Goal: Entertainment & Leisure: Consume media (video, audio)

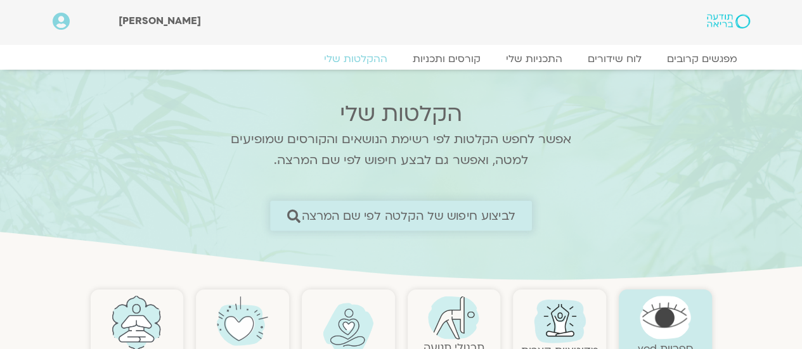
click at [484, 219] on span "לביצוע חיפוש של הקלטה לפי שם המרצה" at bounding box center [409, 215] width 214 height 13
click at [493, 211] on span "לביצוע חיפוש של הקלטה לפי שם המרצה" at bounding box center [409, 215] width 214 height 13
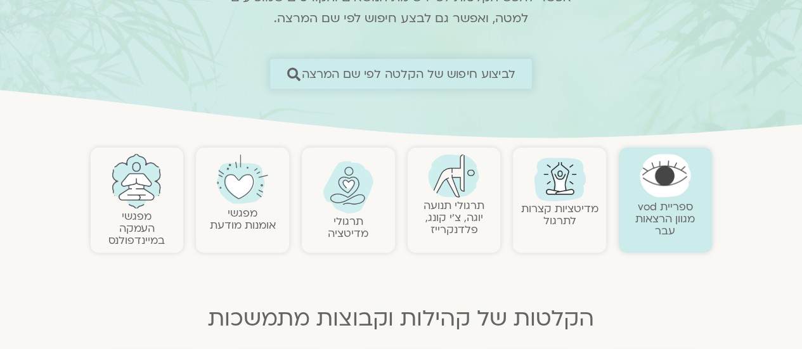
scroll to position [142, 0]
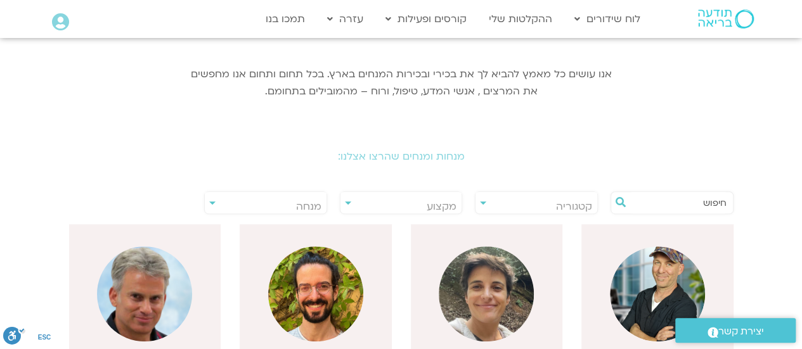
scroll to position [177, 0]
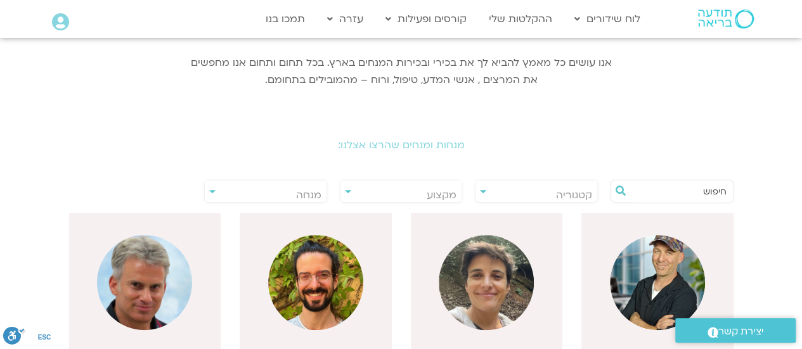
click at [674, 198] on input "text" at bounding box center [678, 192] width 96 height 22
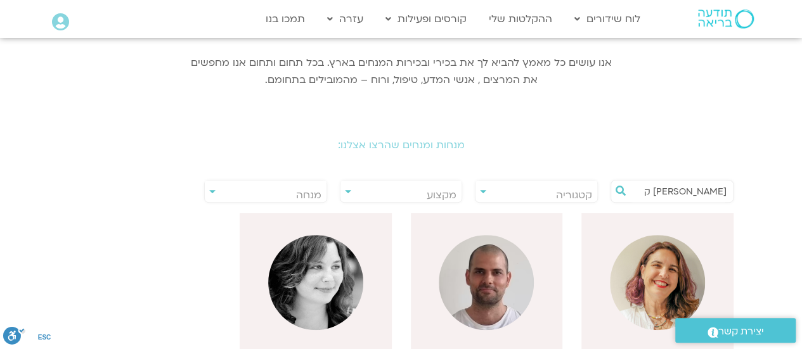
type input "דקל ק"
click at [495, 302] on img at bounding box center [485, 282] width 95 height 95
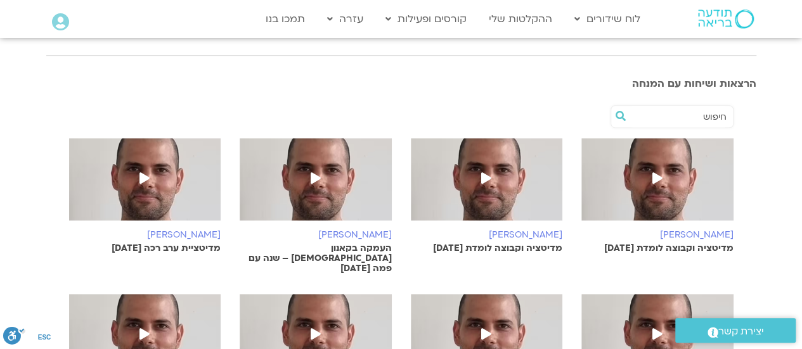
scroll to position [431, 0]
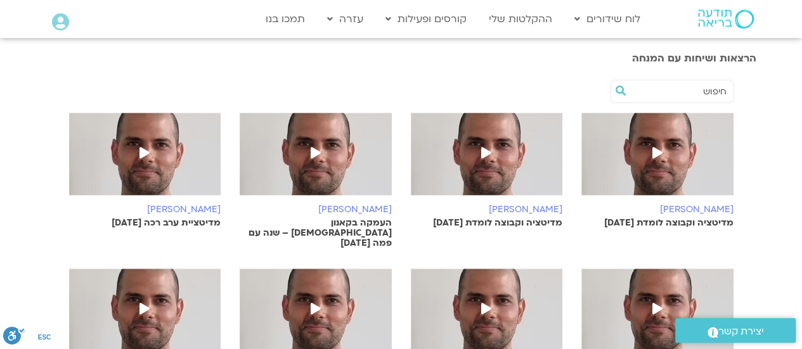
click at [655, 164] on span at bounding box center [657, 154] width 23 height 23
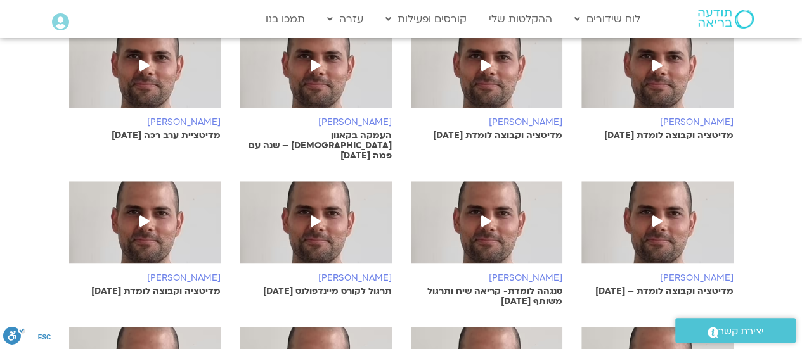
scroll to position [558, 0]
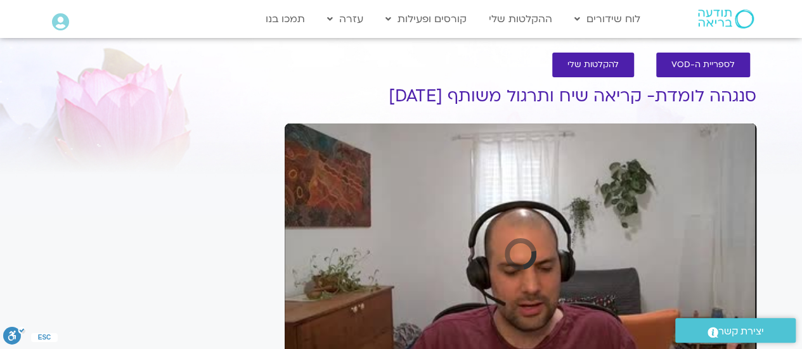
scroll to position [8, 0]
click at [327, 182] on div "Skip Ad play_arrow 0:00 / 58:30 volume_up Mute tune Resolution Auto 240p slow_m…" at bounding box center [520, 256] width 471 height 265
drag, startPoint x: 327, startPoint y: 182, endPoint x: 327, endPoint y: 259, distance: 76.7
click at [327, 182] on div "Skip Ad pause 0:00 / 58:30 volume_up Mute tune Resolution Auto 240p slow_motion…" at bounding box center [520, 256] width 471 height 265
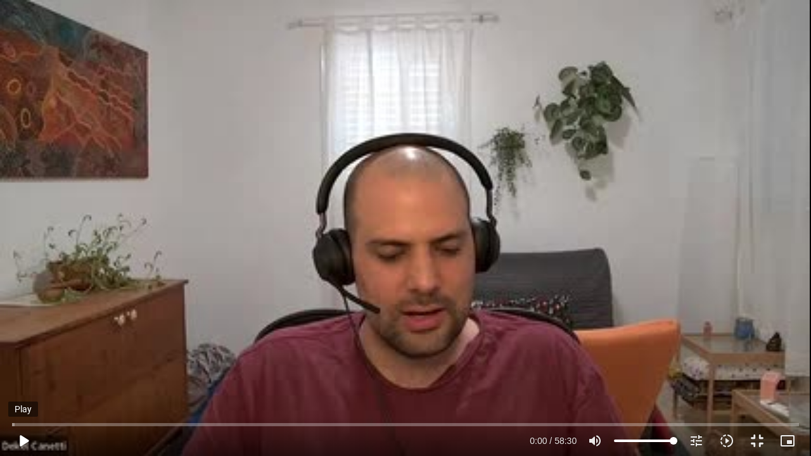
click at [30, 349] on button "play_arrow" at bounding box center [23, 441] width 30 height 30
type input "2.793535"
click at [32, 349] on input "Seek" at bounding box center [405, 425] width 787 height 8
click at [25, 349] on input "Seek" at bounding box center [405, 425] width 787 height 8
click at [790, 349] on icon "picture_in_picture_alt" at bounding box center [787, 440] width 15 height 15
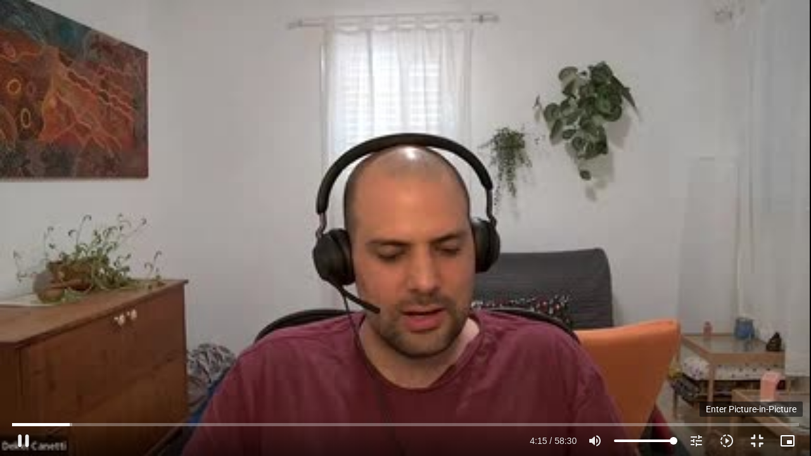
type input "256.172662"
